Goal: Task Accomplishment & Management: Use online tool/utility

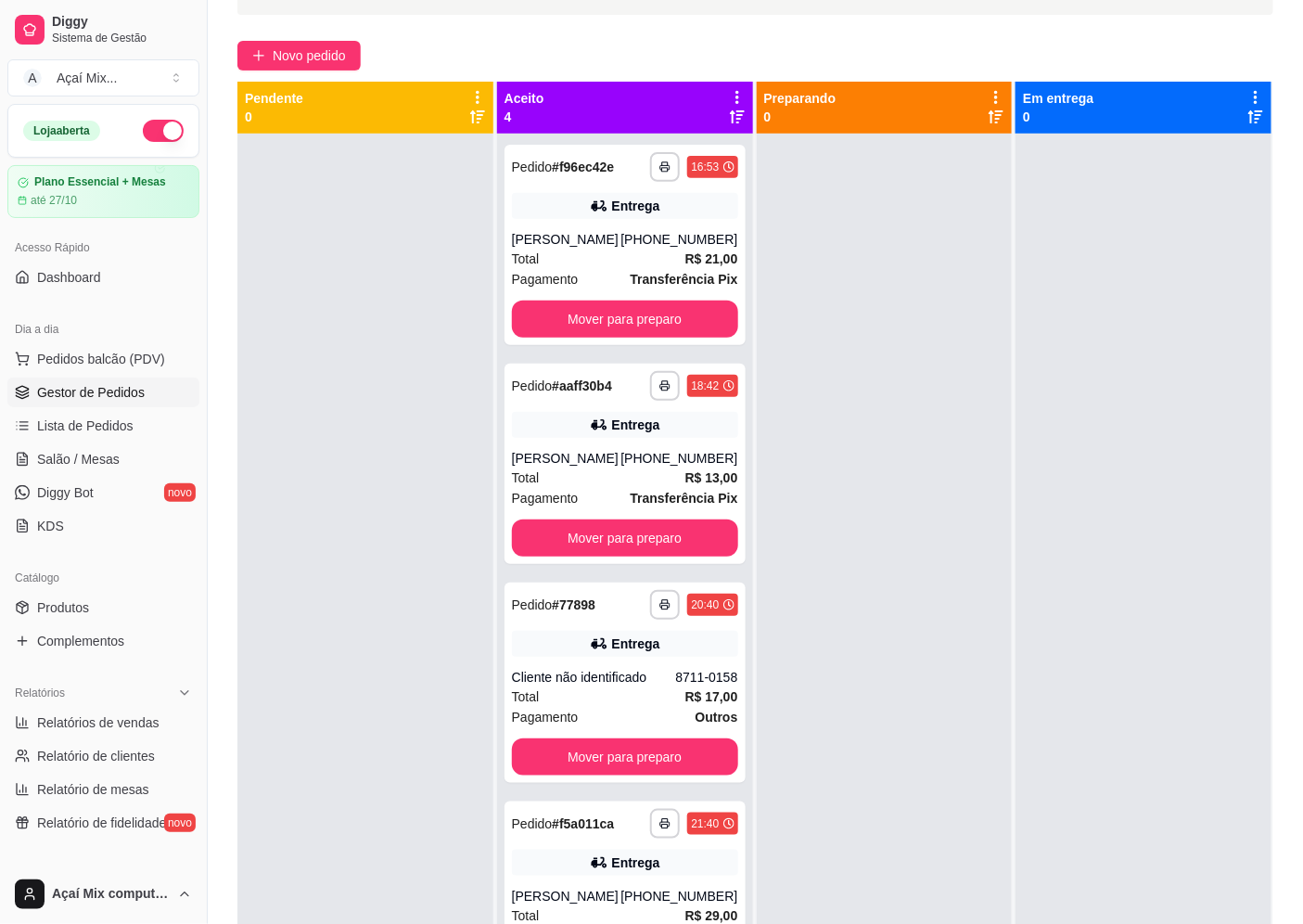
scroll to position [283, 0]
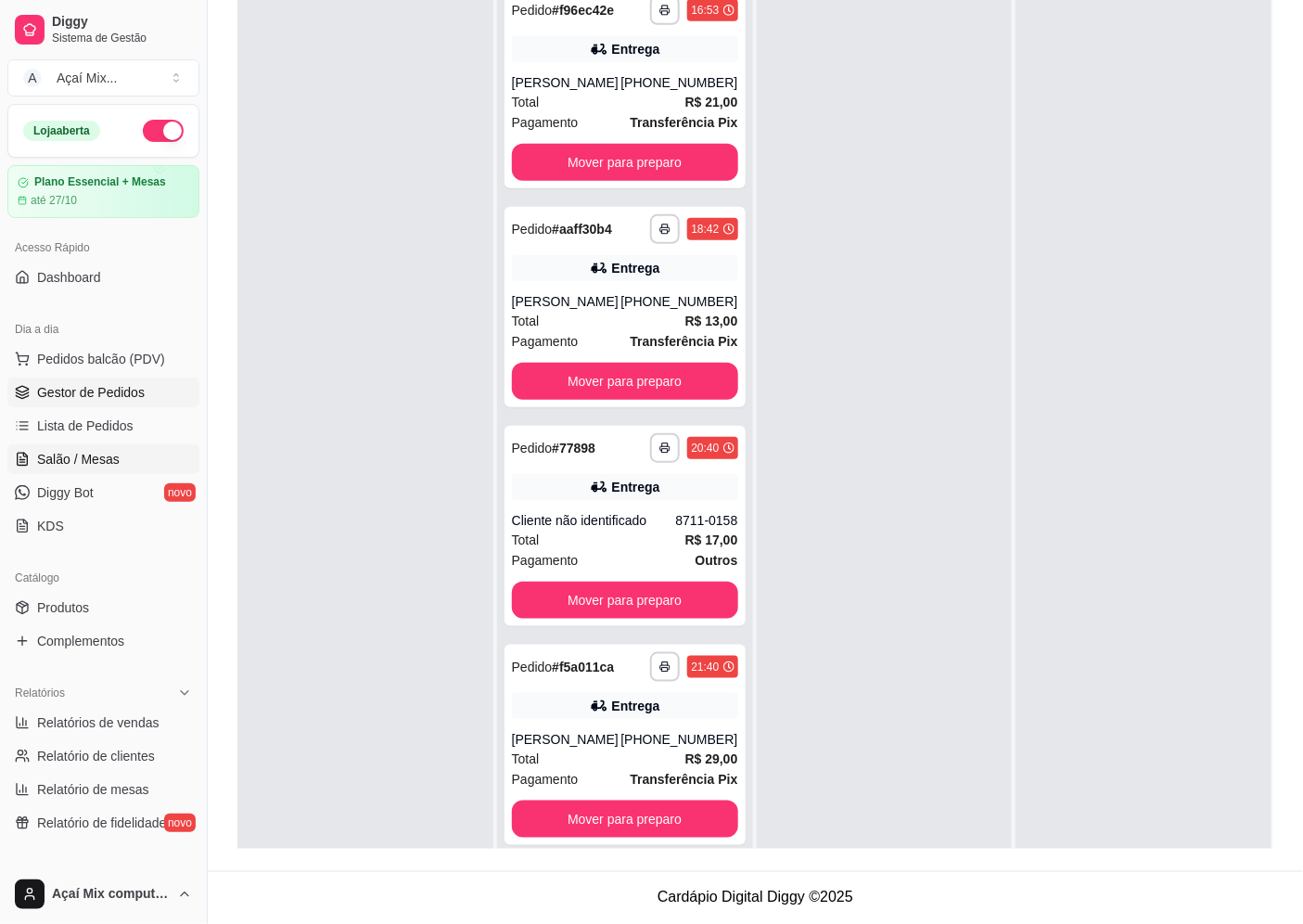
click at [78, 458] on span "Salão / Mesas" at bounding box center [77, 459] width 82 height 18
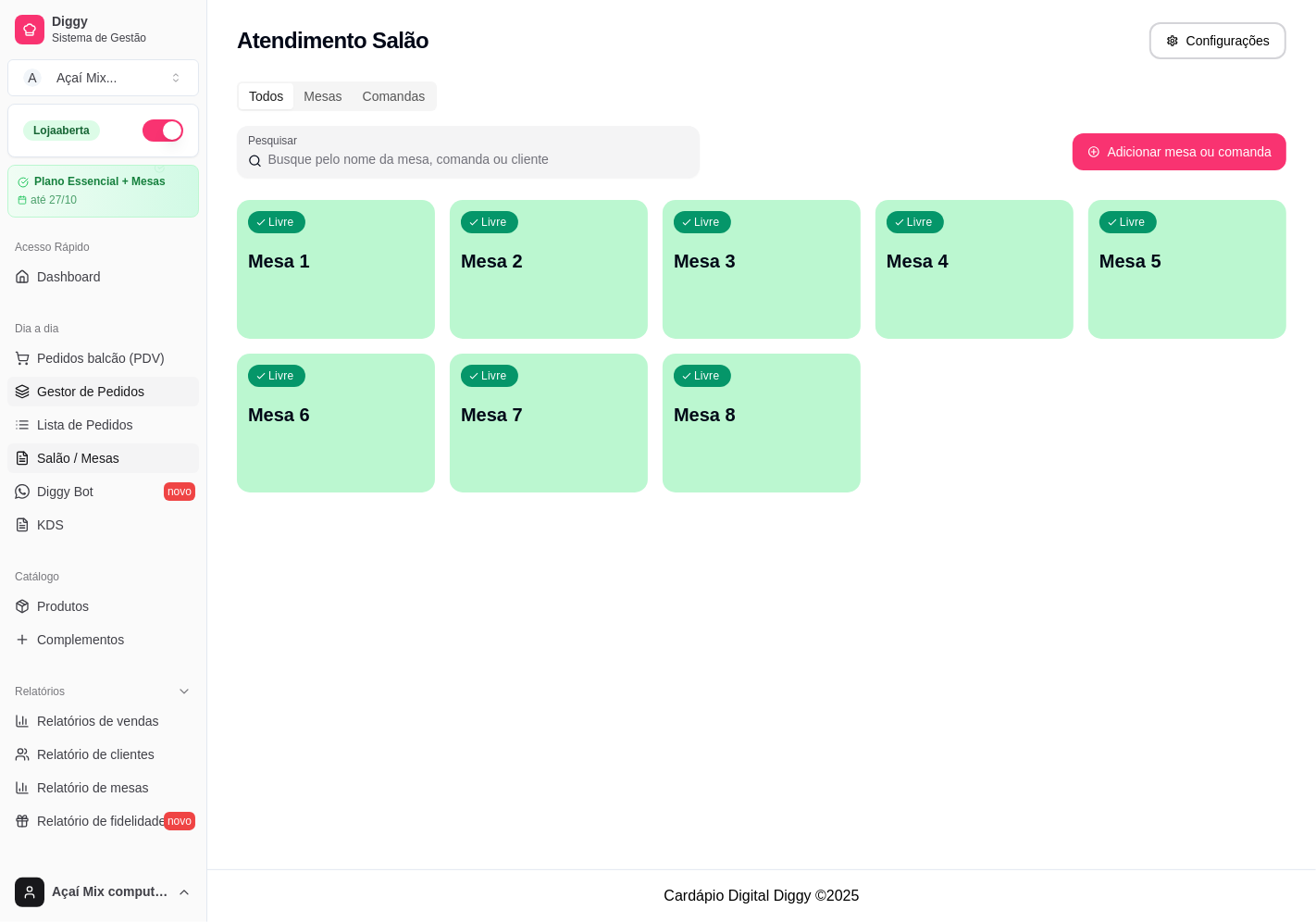
click at [101, 389] on span "Gestor de Pedidos" at bounding box center [90, 391] width 107 height 18
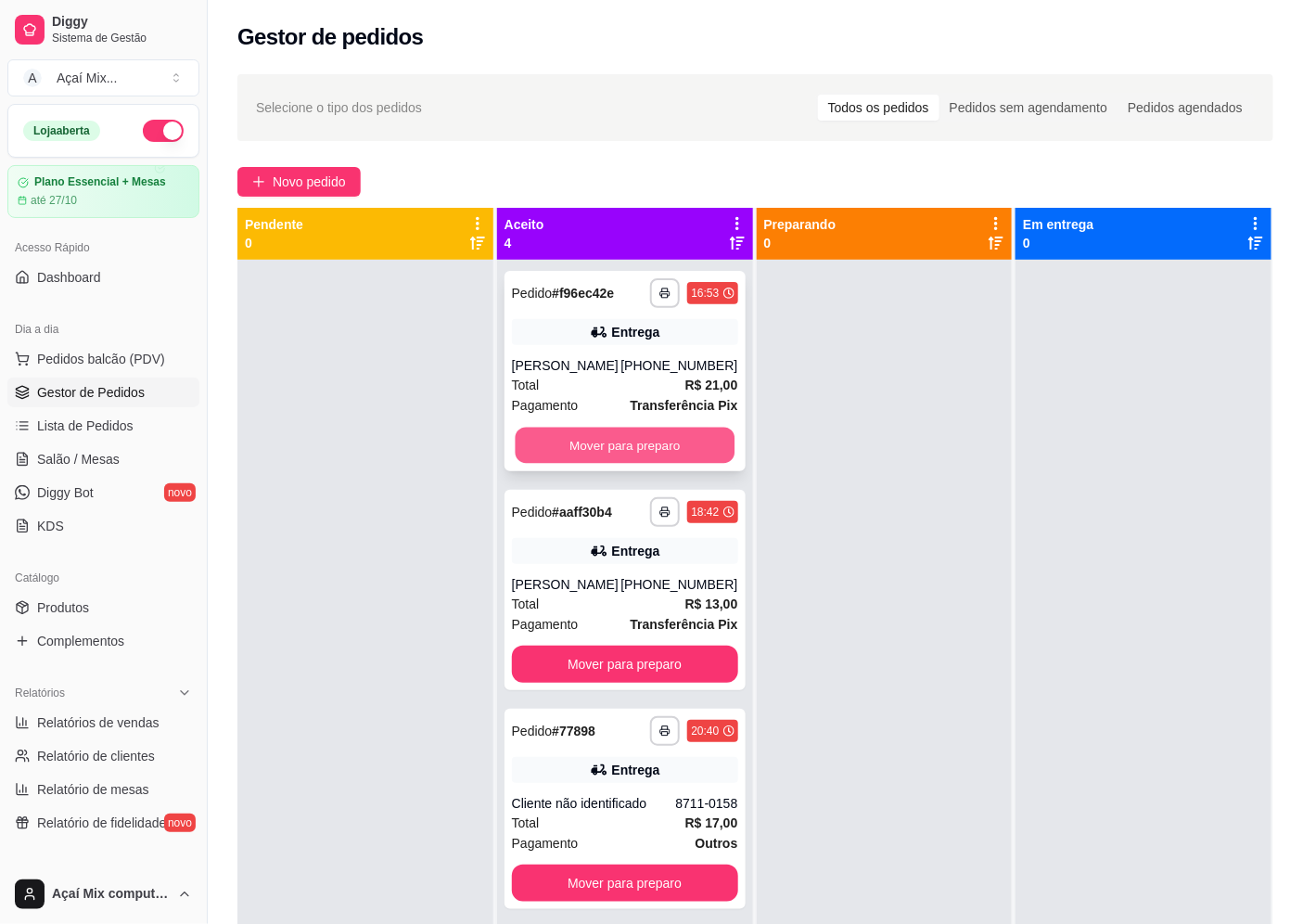
click at [586, 438] on button "Mover para preparo" at bounding box center [624, 445] width 219 height 36
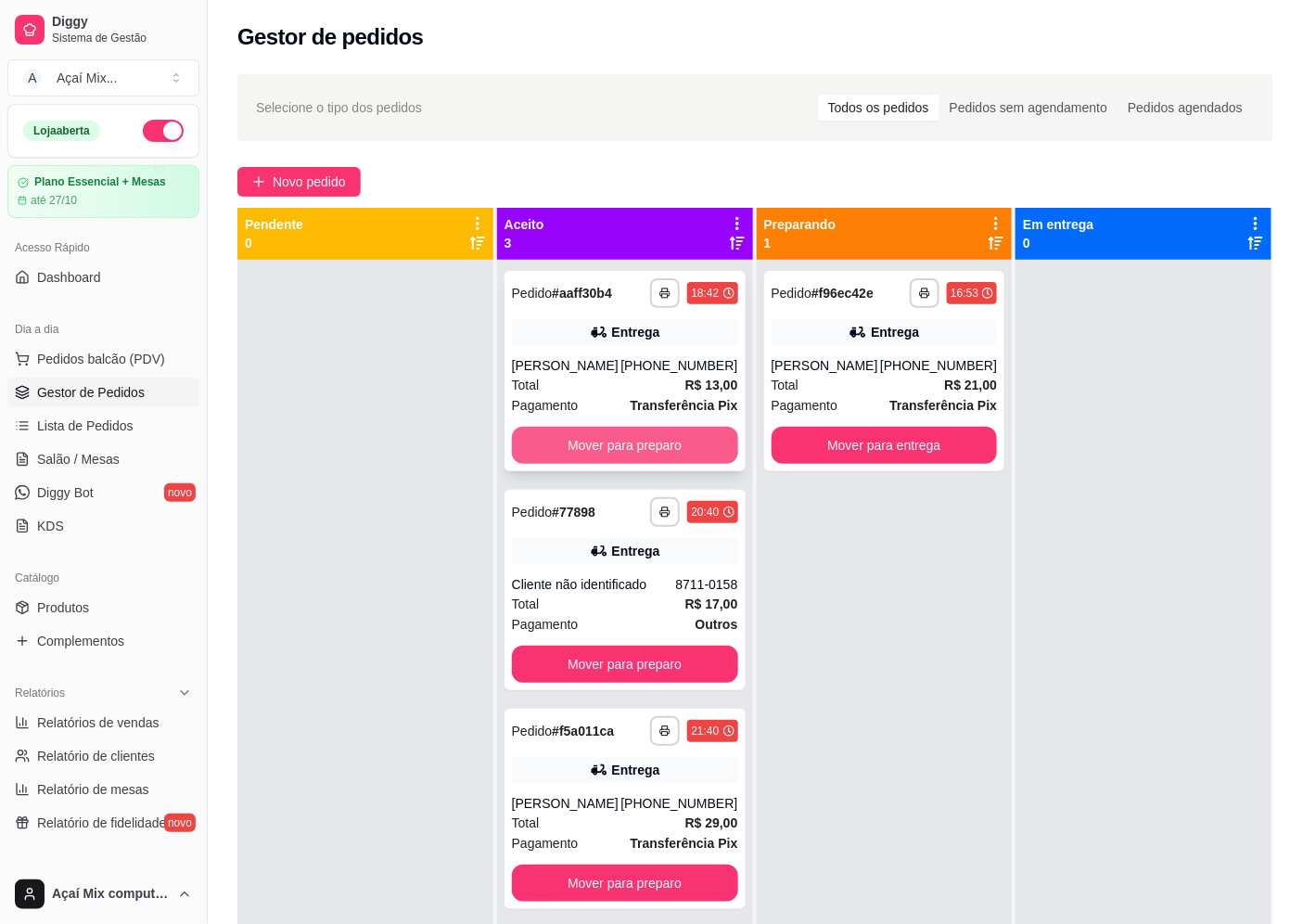
click at [616, 443] on button "Mover para preparo" at bounding box center [625, 445] width 226 height 37
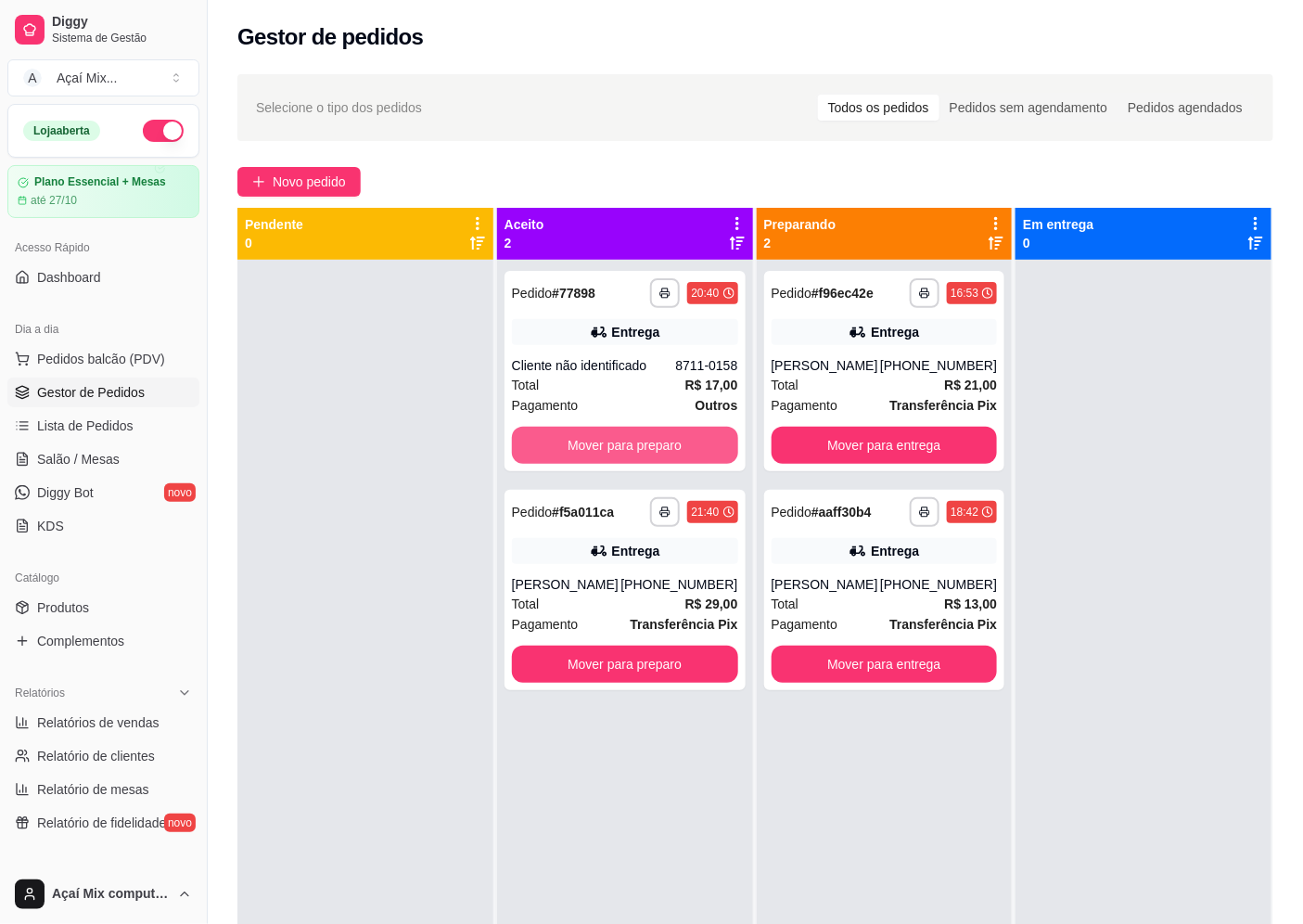
click at [617, 443] on button "Mover para preparo" at bounding box center [625, 445] width 226 height 37
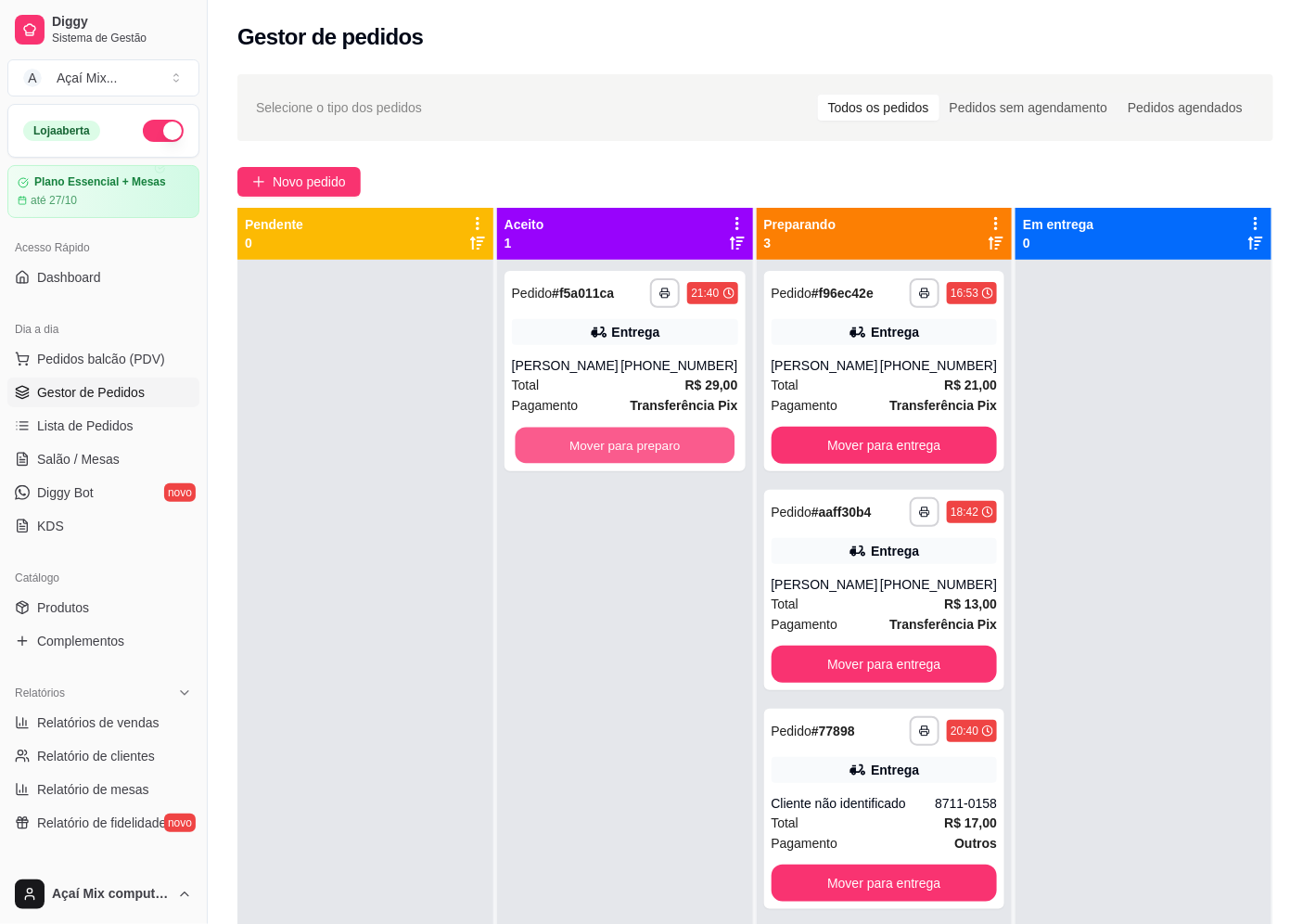
click at [617, 443] on div "Mover para preparo" at bounding box center [625, 445] width 226 height 37
click at [614, 461] on button "Mover para preparo" at bounding box center [625, 445] width 226 height 37
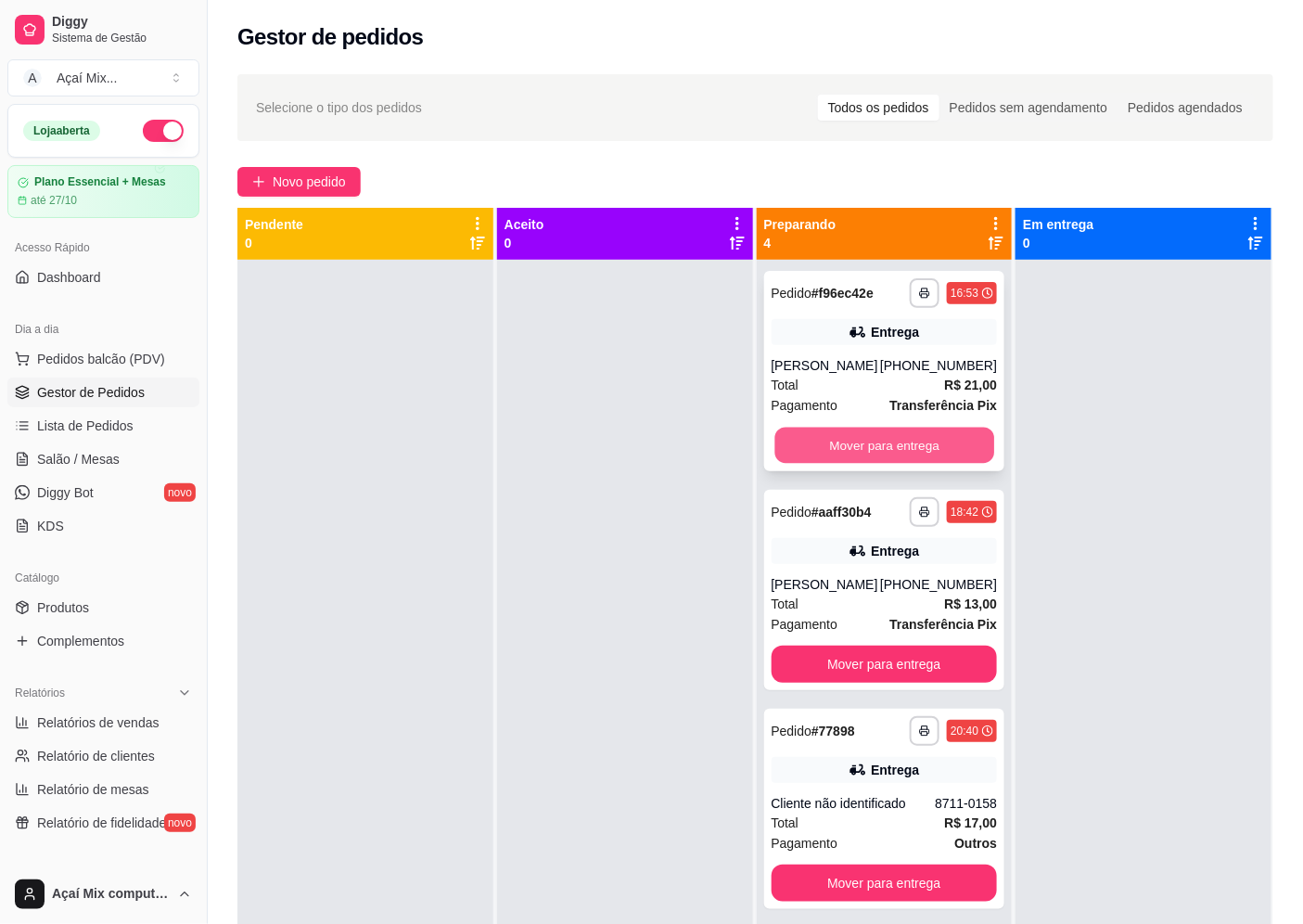
click at [873, 461] on button "Mover para entrega" at bounding box center [884, 445] width 219 height 36
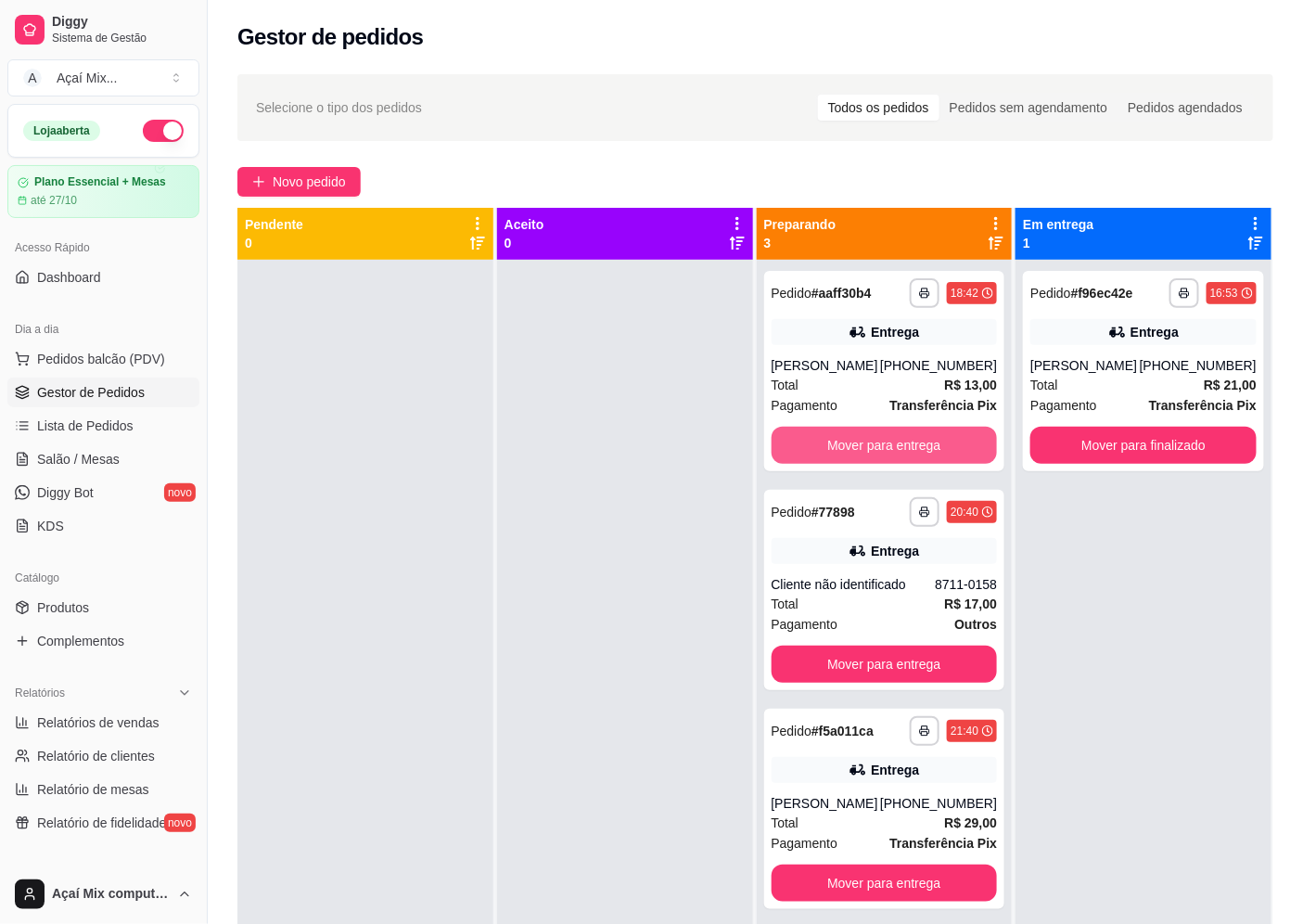
click at [905, 448] on button "Mover para entrega" at bounding box center [885, 445] width 226 height 37
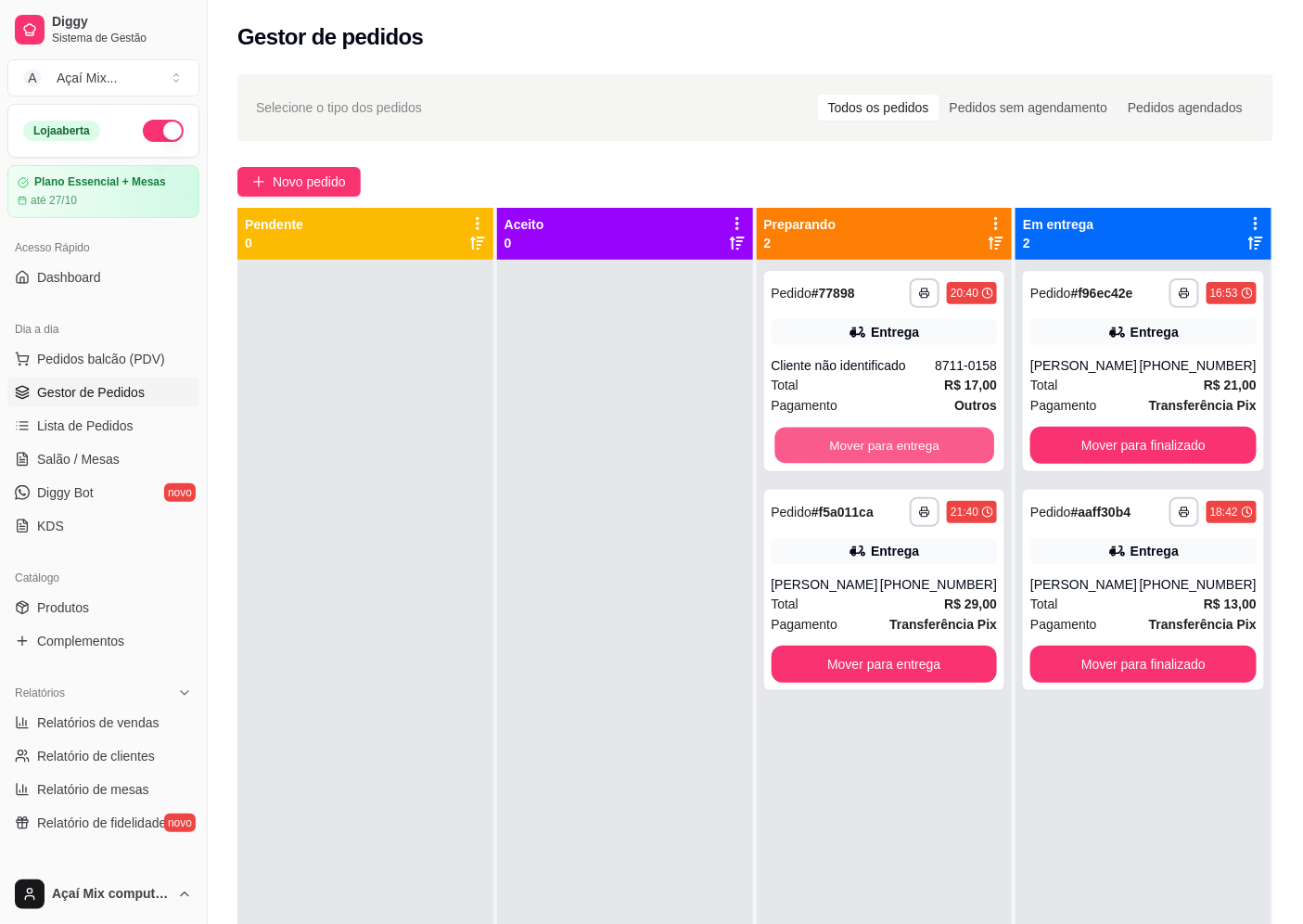
click at [905, 448] on button "Mover para entrega" at bounding box center [884, 445] width 219 height 36
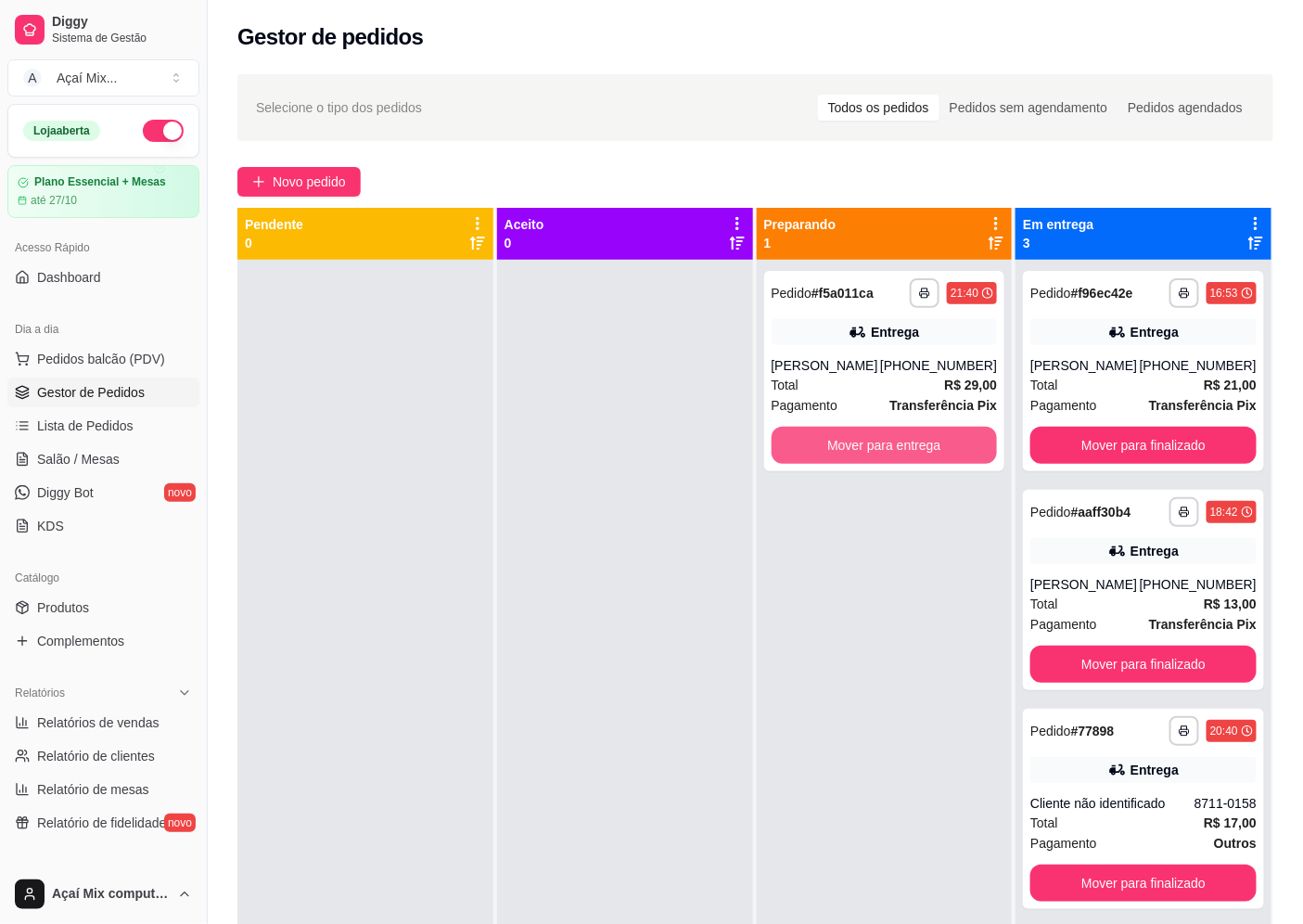
click at [905, 448] on button "Mover para entrega" at bounding box center [885, 445] width 226 height 37
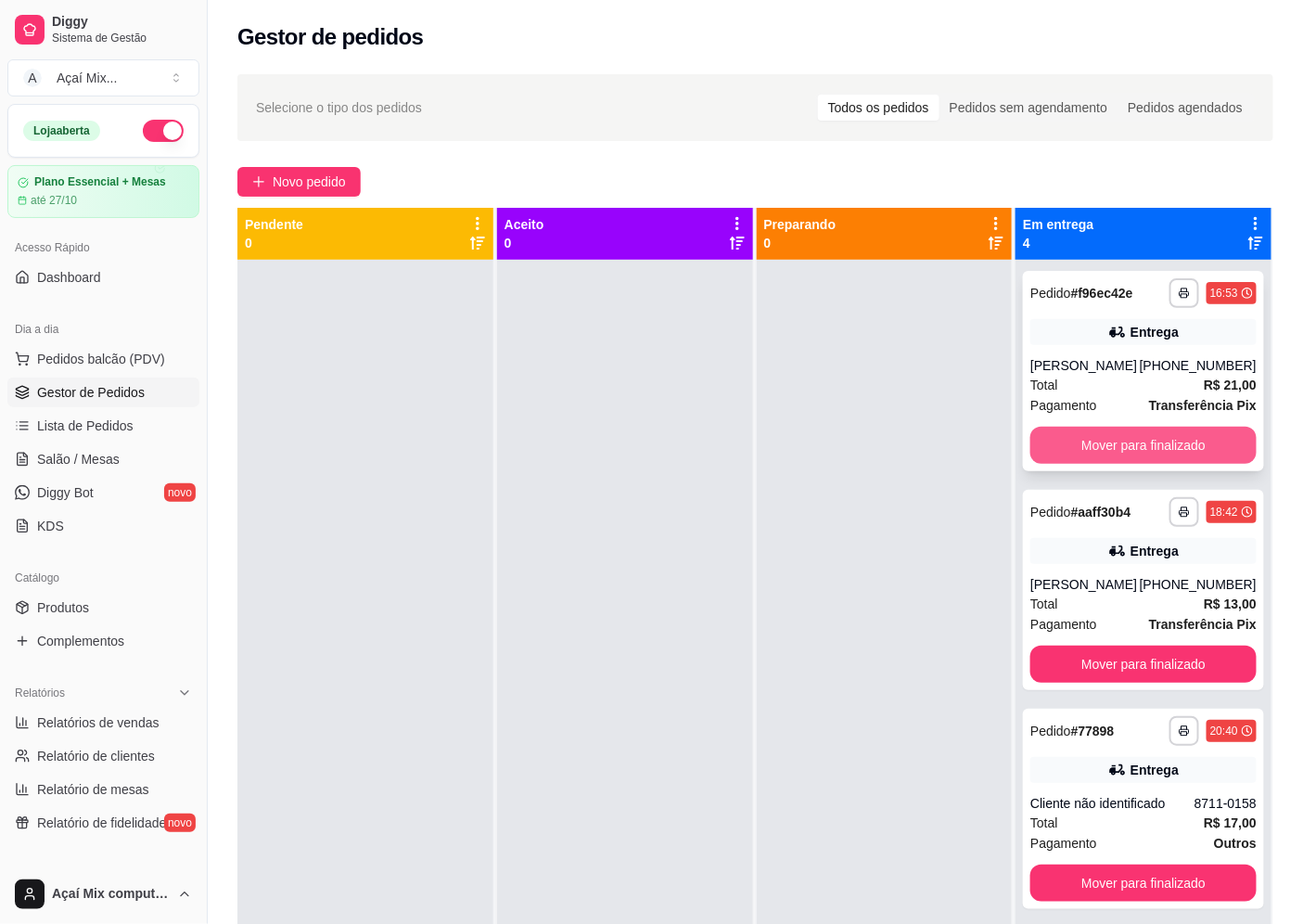
click at [1147, 455] on button "Mover para finalizado" at bounding box center [1143, 445] width 226 height 37
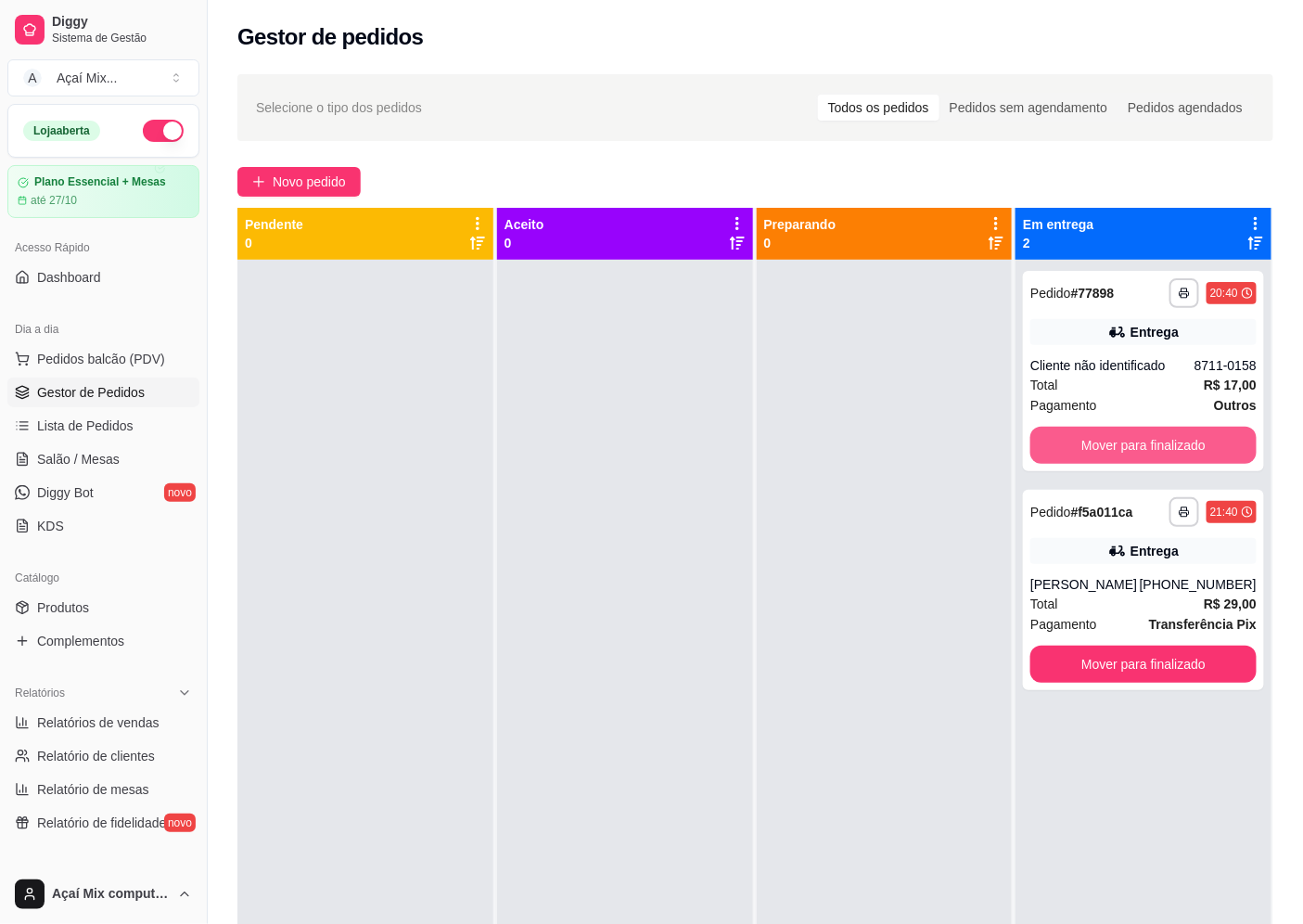
click at [1147, 455] on button "Mover para finalizado" at bounding box center [1143, 445] width 226 height 37
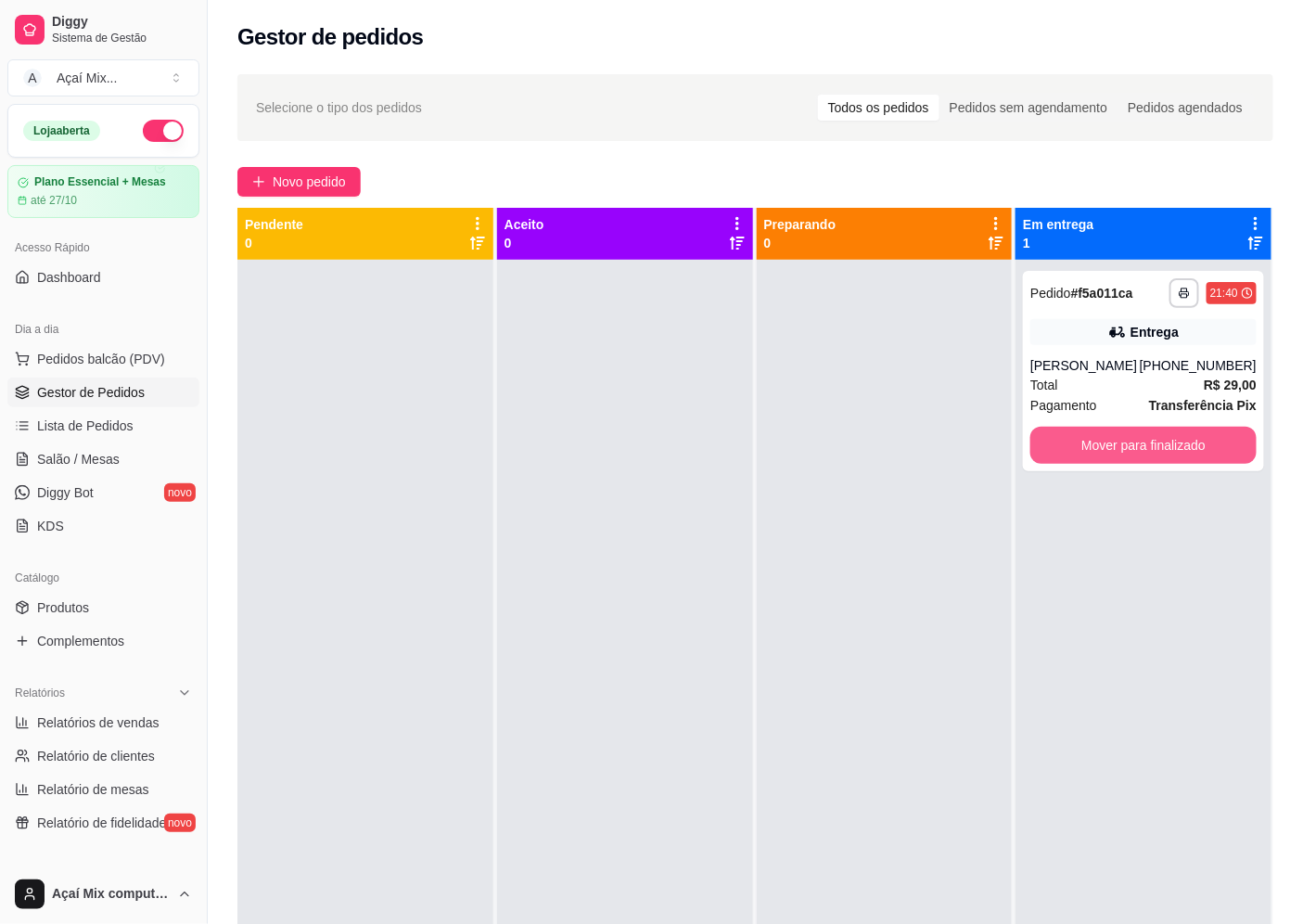
click at [1147, 455] on button "Mover para finalizado" at bounding box center [1143, 445] width 226 height 37
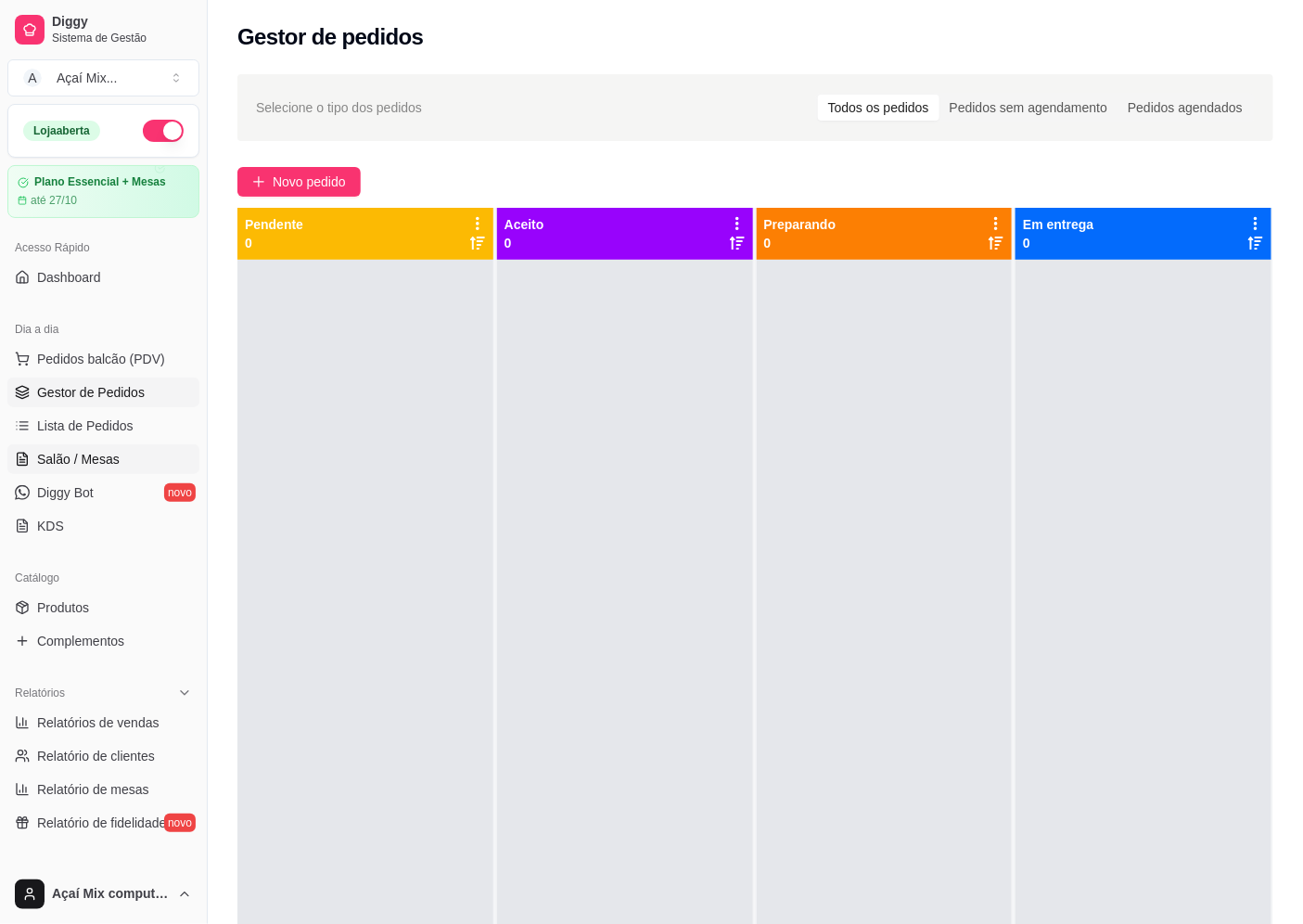
click at [53, 470] on link "Salão / Mesas" at bounding box center [104, 459] width 192 height 30
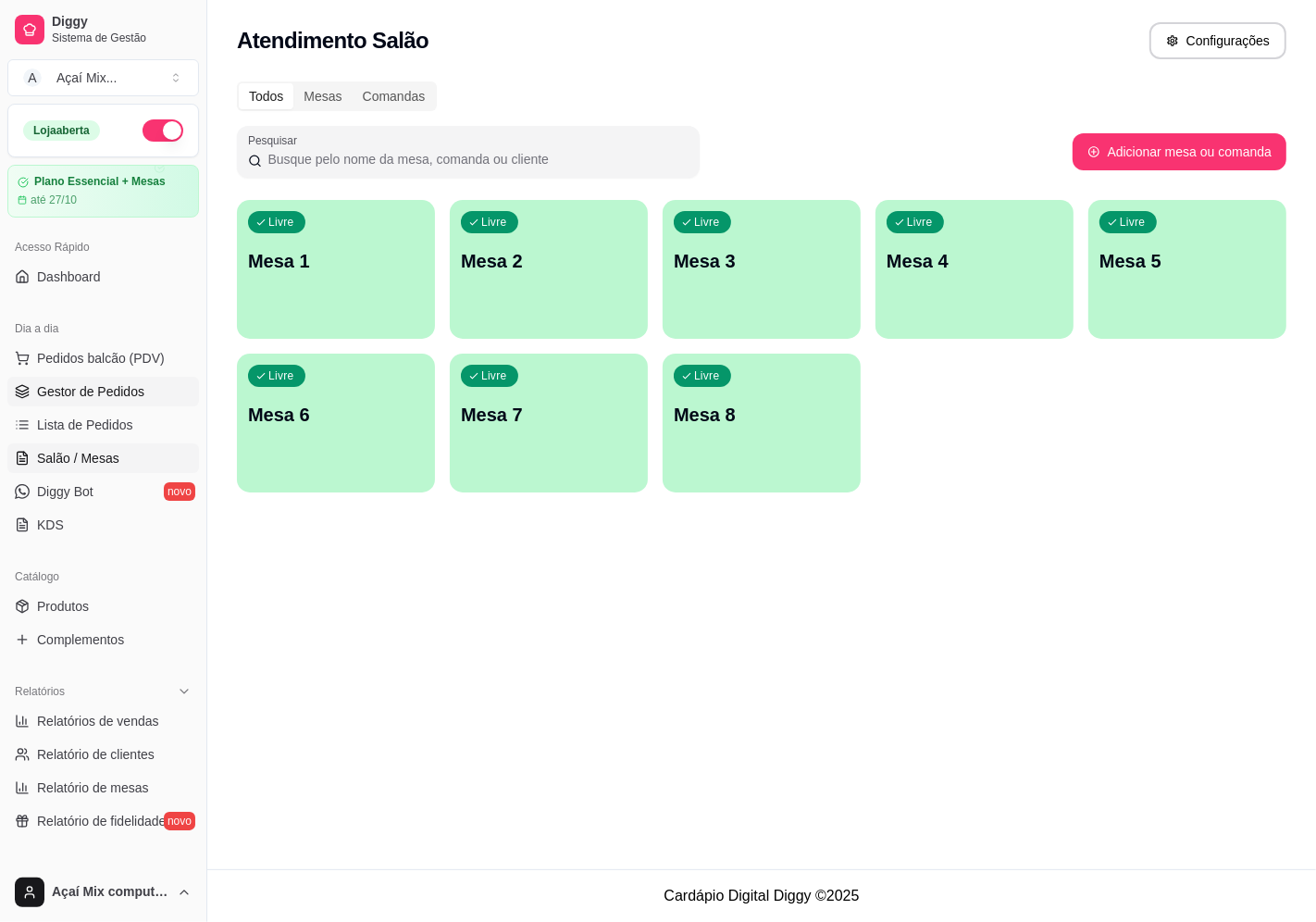
click at [129, 402] on link "Gestor de Pedidos" at bounding box center [103, 391] width 191 height 30
